Goal: Communication & Community: Answer question/provide support

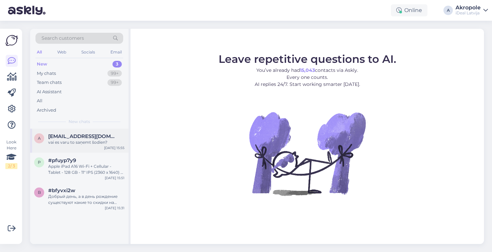
click at [88, 144] on div "vai es varu to saņemt šodien?" at bounding box center [86, 143] width 76 height 6
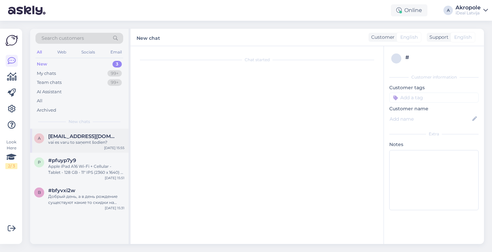
scroll to position [13, 0]
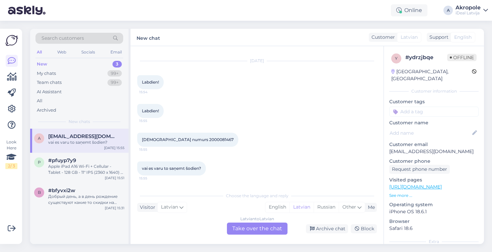
click at [188, 139] on span "[DEMOGRAPHIC_DATA] numurs 2000081467" at bounding box center [188, 139] width 92 height 5
drag, startPoint x: 177, startPoint y: 140, endPoint x: 202, endPoint y: 141, distance: 24.5
click at [202, 141] on div "Pasūtīju numurs 2000081467 15:55" at bounding box center [187, 140] width 101 height 14
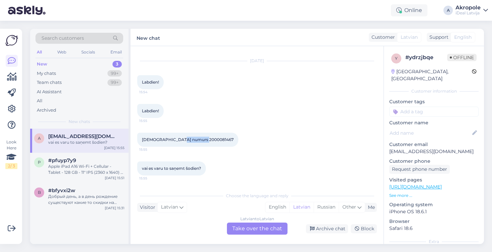
copy span "2000081467"
click at [250, 230] on div "Latvian to Latvian Take over the chat" at bounding box center [257, 229] width 61 height 12
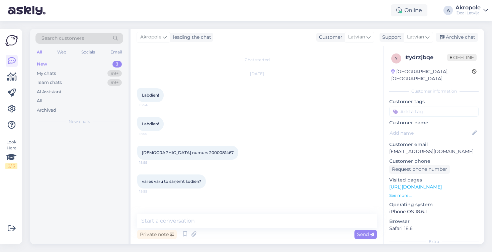
scroll to position [0, 0]
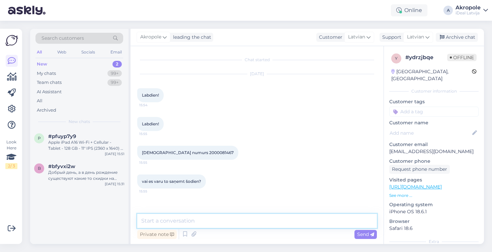
click at [233, 215] on textarea at bounding box center [257, 221] width 240 height 14
type textarea "Labdien!"
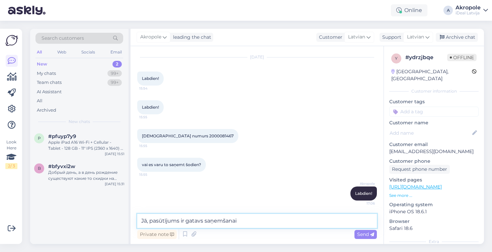
type textarea "Jā, pasūtījums ir gatavs saņemšanai!"
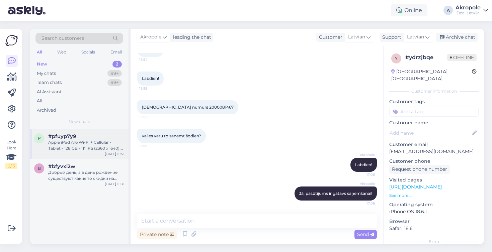
click at [71, 140] on div "Apple iPad A16 Wi-Fi + Cellular - Tablet - 128 GB - 11" IPS (2360 x 1640) - 3G,…" at bounding box center [86, 146] width 76 height 12
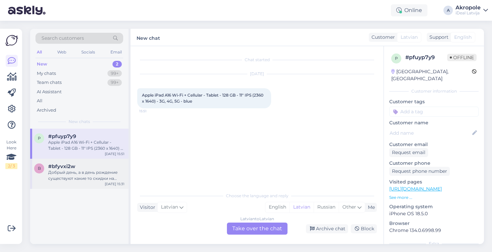
click at [80, 180] on div "Добрый день, а в день рождение существуют какие то скидки на технику?" at bounding box center [86, 176] width 76 height 12
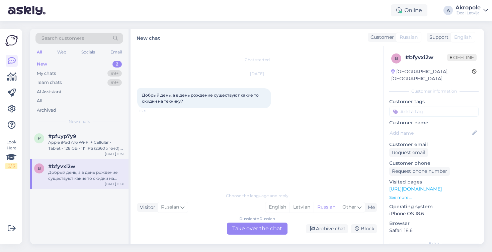
click at [245, 227] on div "Russian to Russian Take over the chat" at bounding box center [257, 229] width 61 height 12
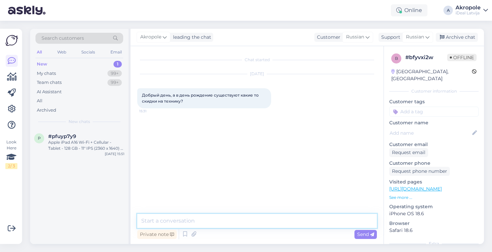
click at [226, 222] on textarea at bounding box center [257, 221] width 240 height 14
type textarea "Добрый день!"
type textarea "К сожалению, таких акций у нас нет"
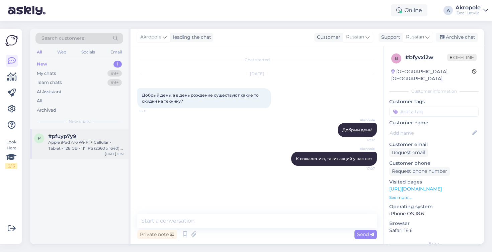
click at [83, 140] on div "Apple iPad A16 Wi-Fi + Cellular - Tablet - 128 GB - 11" IPS (2360 x 1640) - 3G,…" at bounding box center [86, 146] width 76 height 12
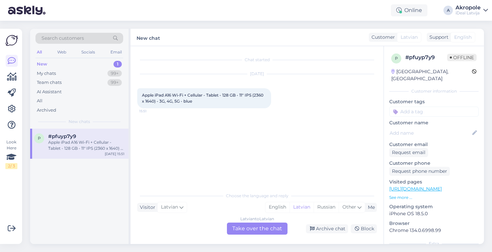
click at [248, 228] on div "Latvian to Latvian Take over the chat" at bounding box center [257, 229] width 61 height 12
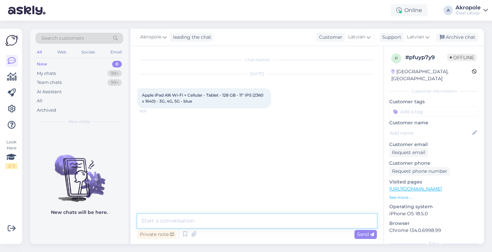
click at [237, 226] on textarea at bounding box center [257, 221] width 240 height 14
type textarea "Д"
type textarea "Labdien!"
drag, startPoint x: 249, startPoint y: 222, endPoint x: 145, endPoint y: 219, distance: 104.5
click at [145, 219] on textarea "Lūgums precīzēt savu jautājumu" at bounding box center [257, 221] width 240 height 14
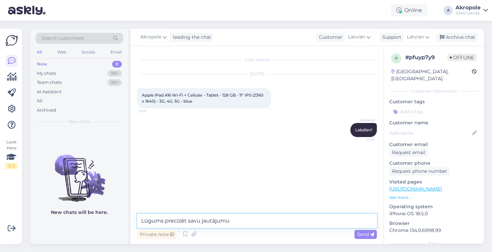
type textarea "L"
type textarea "Kā tieši varam palīdzēt?"
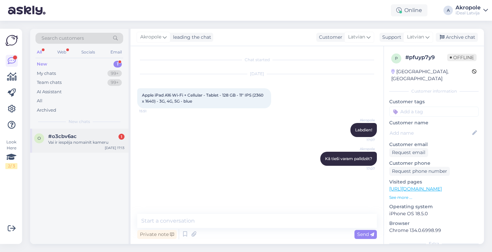
click at [87, 140] on div "Vai ir iespēja nomainīt kameru" at bounding box center [86, 143] width 76 height 6
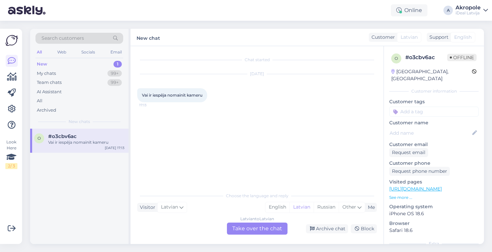
click at [253, 230] on div "Latvian to Latvian Take over the chat" at bounding box center [257, 229] width 61 height 12
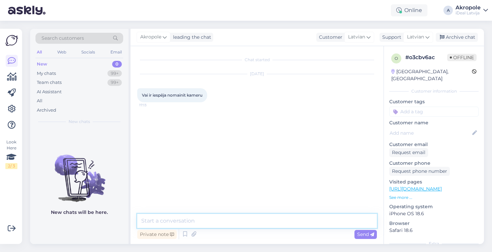
click at [233, 226] on textarea at bounding box center [257, 221] width 240 height 14
type textarea "Sveiki, kādam modelim interesē?"
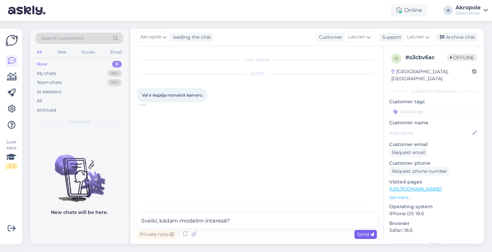
click at [363, 235] on span "Send" at bounding box center [365, 235] width 17 height 6
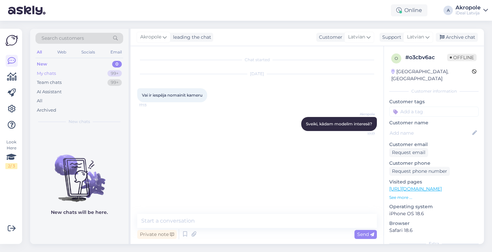
click at [83, 70] on div "My chats 99+" at bounding box center [79, 73] width 88 height 9
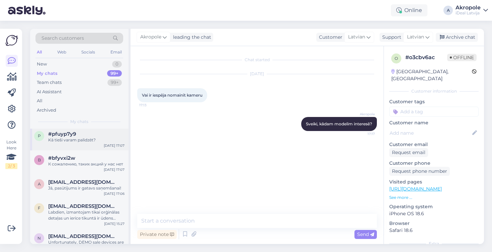
scroll to position [27, 0]
click at [100, 203] on span "[EMAIL_ADDRESS][DOMAIN_NAME]" at bounding box center [83, 206] width 70 height 6
